Goal: Information Seeking & Learning: Learn about a topic

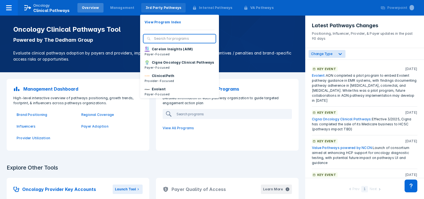
click at [166, 6] on div "3rd Party Pathways" at bounding box center [164, 7] width 36 height 5
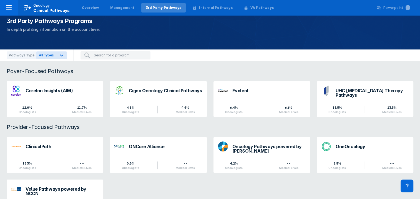
scroll to position [28, 0]
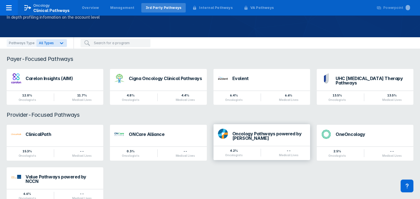
click at [260, 133] on div "Oncology Pathways powered by Dana-Farber" at bounding box center [268, 135] width 73 height 9
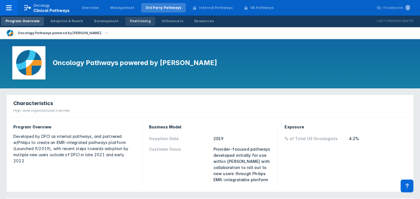
click at [130, 21] on div "Positioning" at bounding box center [140, 21] width 21 height 5
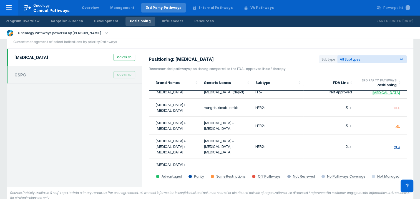
scroll to position [28, 0]
